Goal: Use online tool/utility: Utilize a website feature to perform a specific function

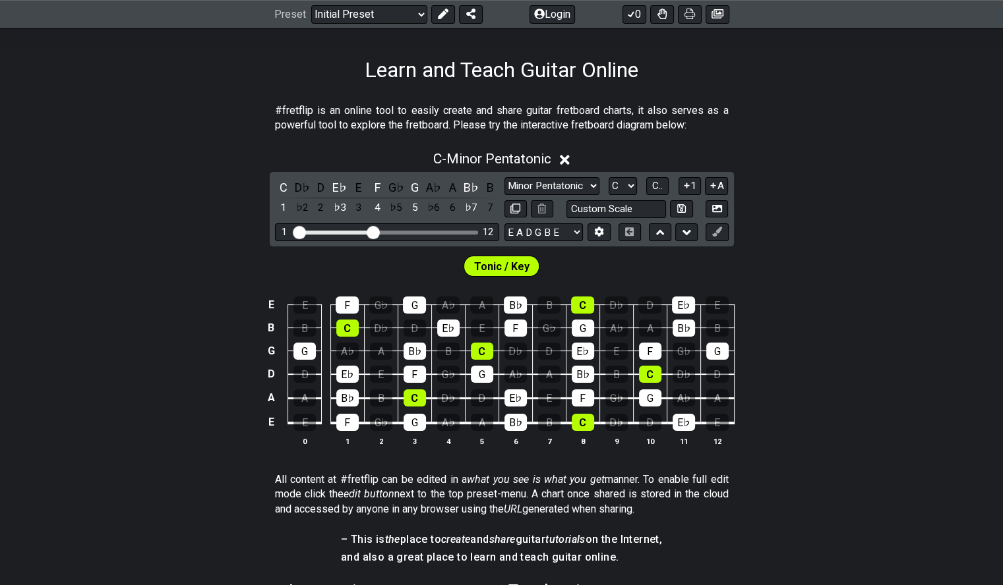
scroll to position [195, 0]
click at [630, 186] on select "A♭ A A♯ B♭ B C C♯ D♭ D D♯ E♭ E F F♯ G♭ G G♯" at bounding box center [622, 186] width 28 height 18
select select "D"
click at [608, 177] on select "A♭ A A♯ B♭ B C C♯ D♭ D D♯ E♭ E F F♯ G♭ G G♯" at bounding box center [622, 186] width 28 height 18
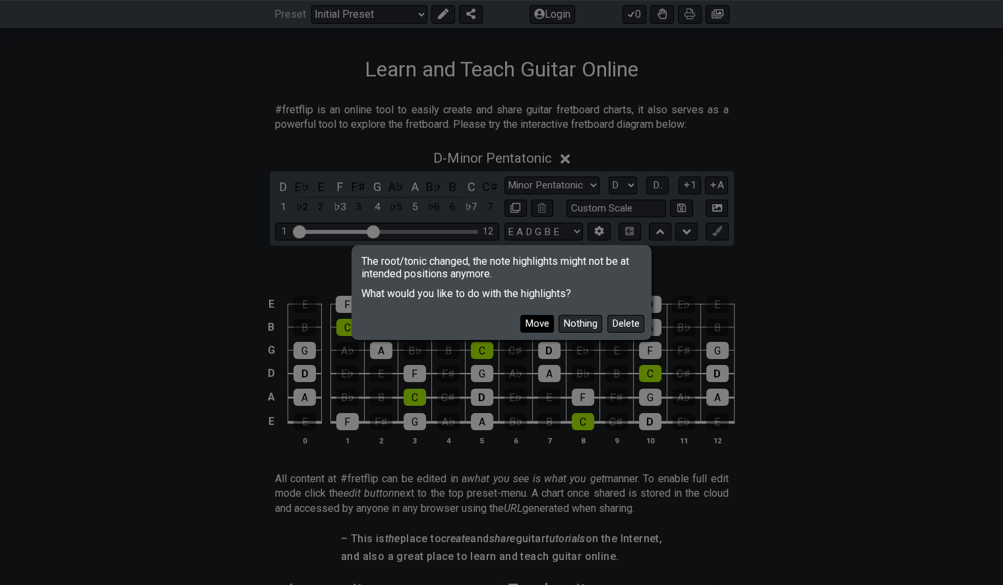
click at [531, 326] on button "Move" at bounding box center [537, 324] width 34 height 18
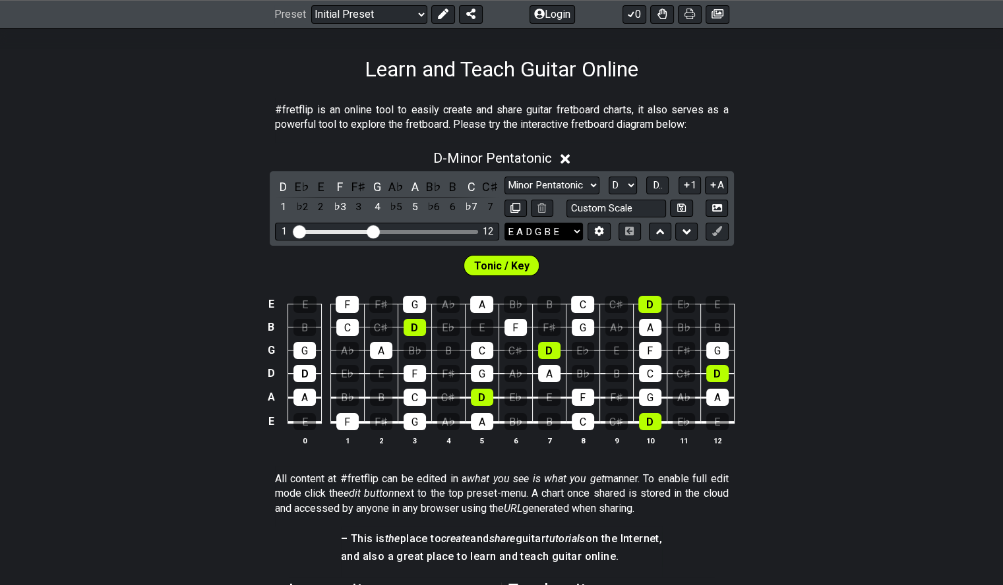
click at [574, 228] on select "E A D G B E E A D G B E E A D G B E B E A D F♯ B A D G C E A D A D G B E E♭ A♭ …" at bounding box center [543, 232] width 78 height 18
select select "D A D G B E"
click at [504, 223] on select "E A D G B E E A D G B E E A D G B E B E A D F♯ B A D G C E A D A D G B E E♭ A♭ …" at bounding box center [543, 232] width 78 height 18
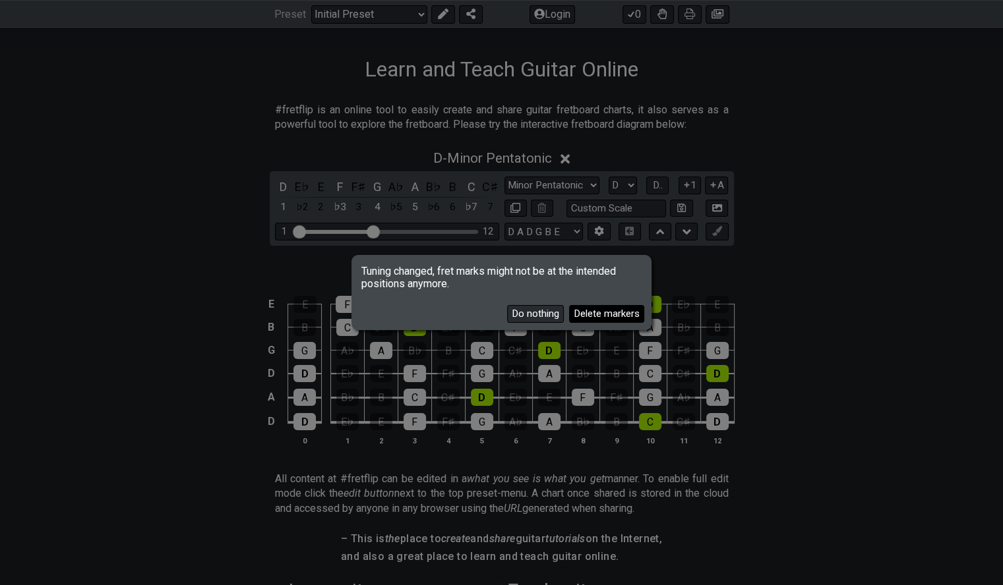
click at [593, 311] on button "Delete markers" at bounding box center [606, 314] width 75 height 18
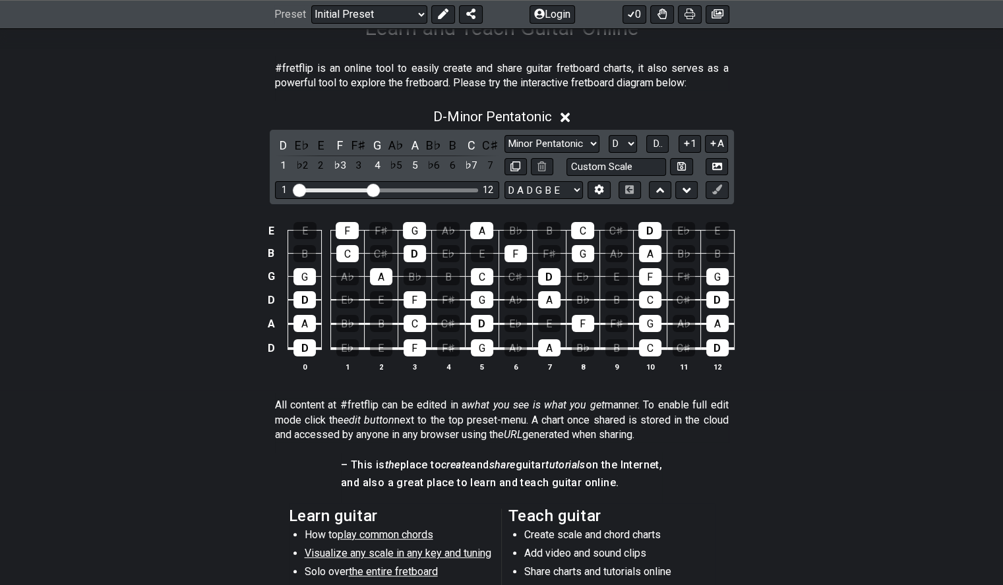
scroll to position [239, 0]
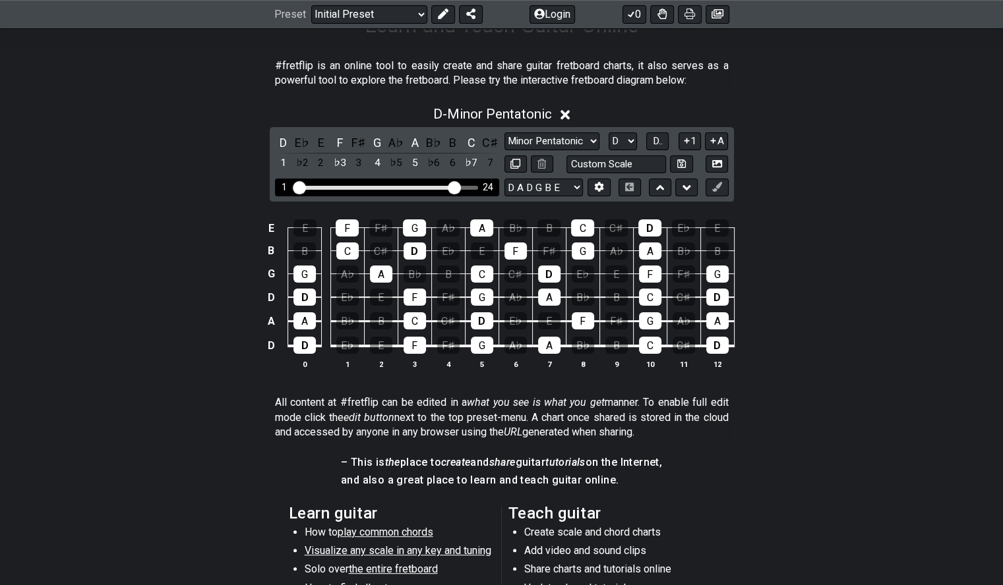
drag, startPoint x: 372, startPoint y: 182, endPoint x: 453, endPoint y: 187, distance: 80.6
click at [453, 187] on input "Visible fret range" at bounding box center [386, 187] width 187 height 0
